Goal: Task Accomplishment & Management: Manage account settings

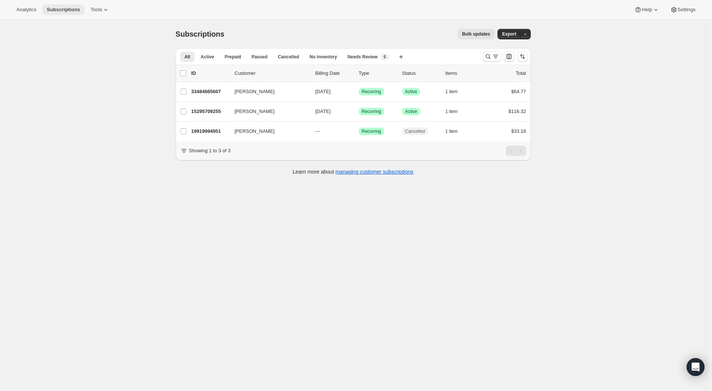
click at [56, 11] on span "Subscriptions" at bounding box center [63, 10] width 33 height 6
click at [208, 59] on span "Active" at bounding box center [207, 57] width 13 height 6
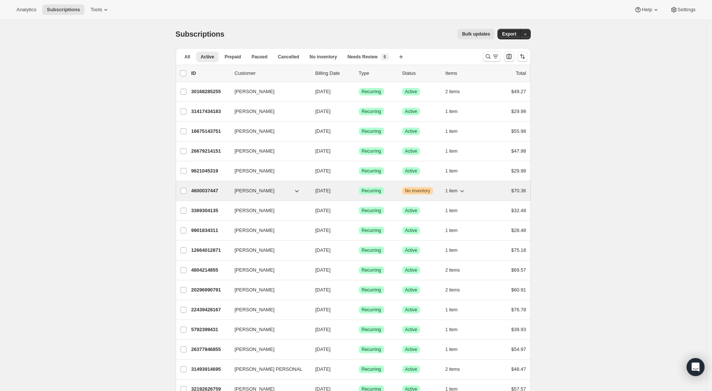
click at [209, 190] on p "4600037447" at bounding box center [209, 190] width 37 height 7
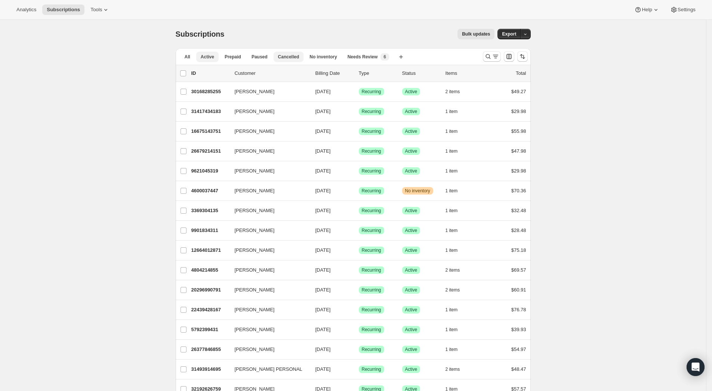
click at [294, 57] on span "Cancelled" at bounding box center [288, 57] width 21 height 6
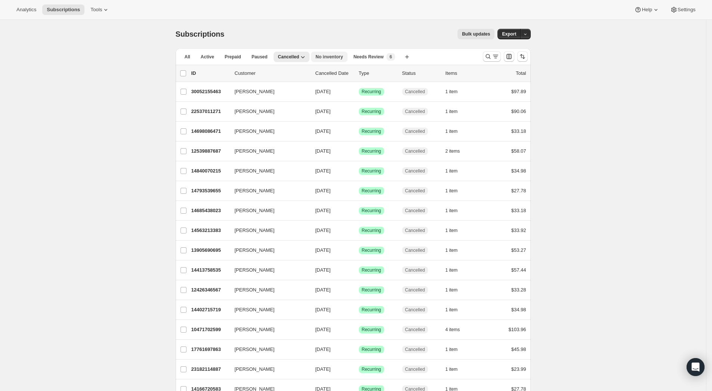
click at [328, 54] on span "No inventory" at bounding box center [329, 57] width 27 height 6
